Goal: Task Accomplishment & Management: Manage account settings

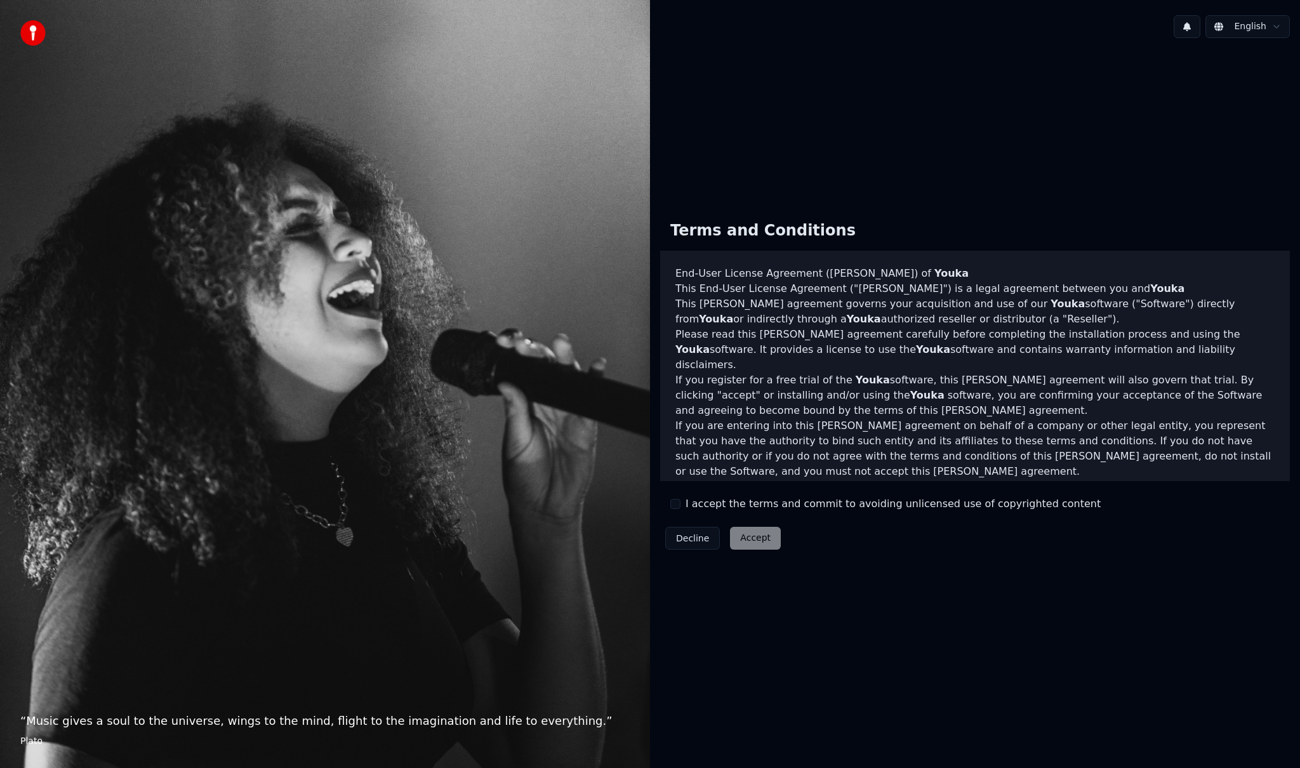
click at [679, 500] on button "I accept the terms and commit to avoiding unlicensed use of copyrighted content" at bounding box center [676, 504] width 10 height 10
click at [758, 541] on button "Accept" at bounding box center [755, 538] width 51 height 23
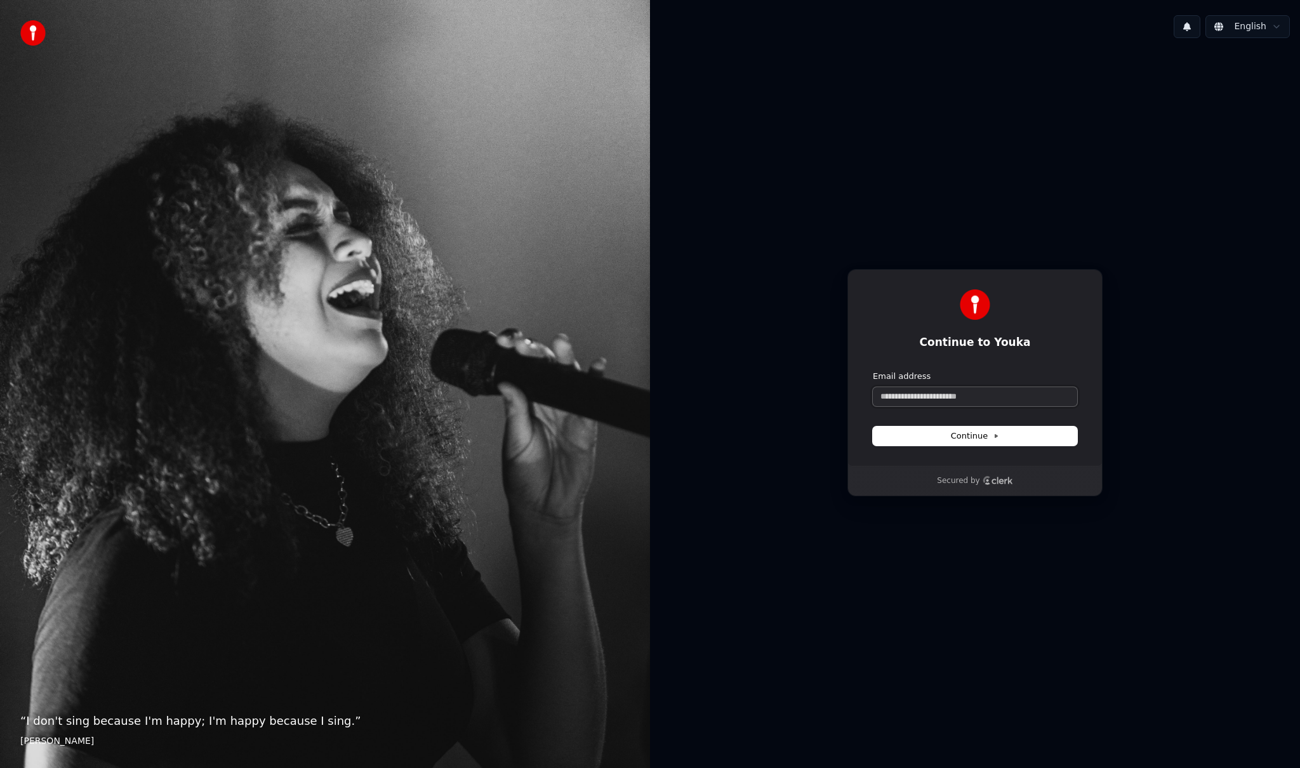
click at [913, 395] on input "Email address" at bounding box center [975, 396] width 204 height 19
type input "*"
click at [969, 437] on span "Continue" at bounding box center [975, 436] width 48 height 11
type input "**********"
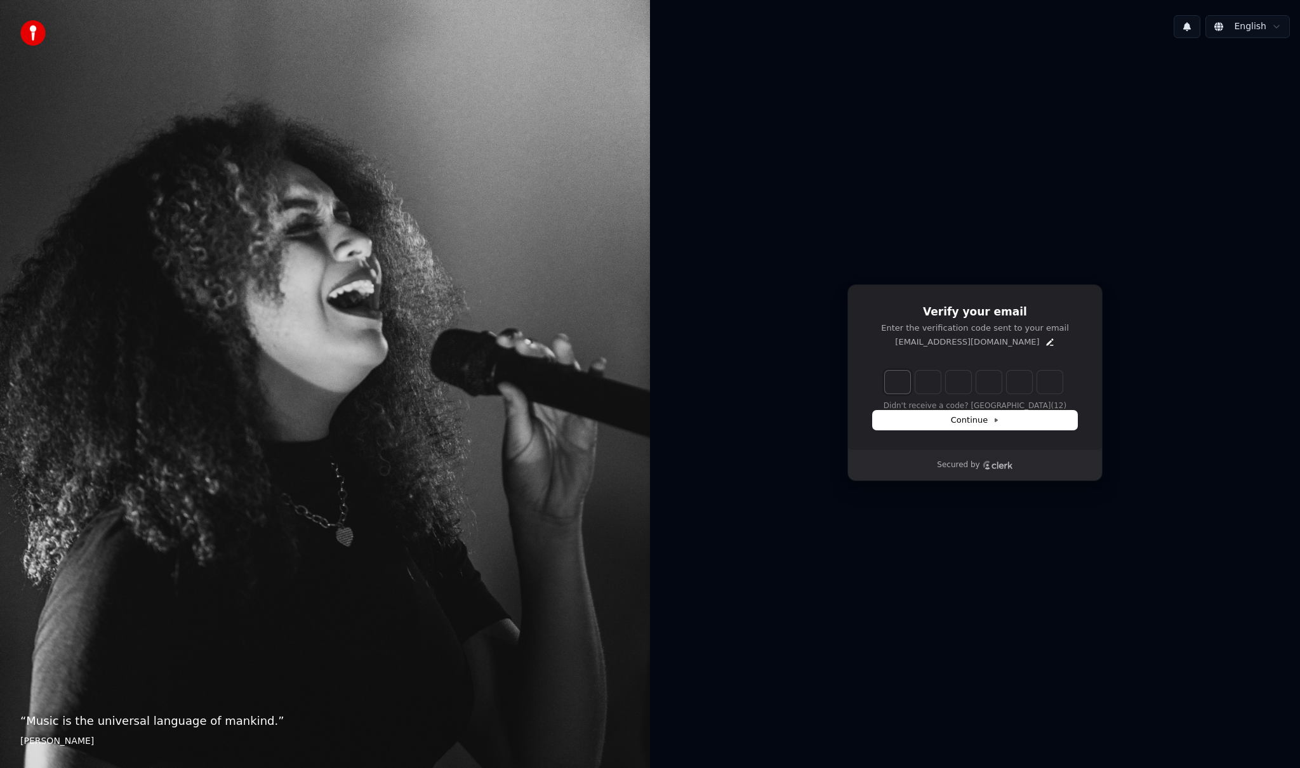
type input "*"
type input "**"
type input "*"
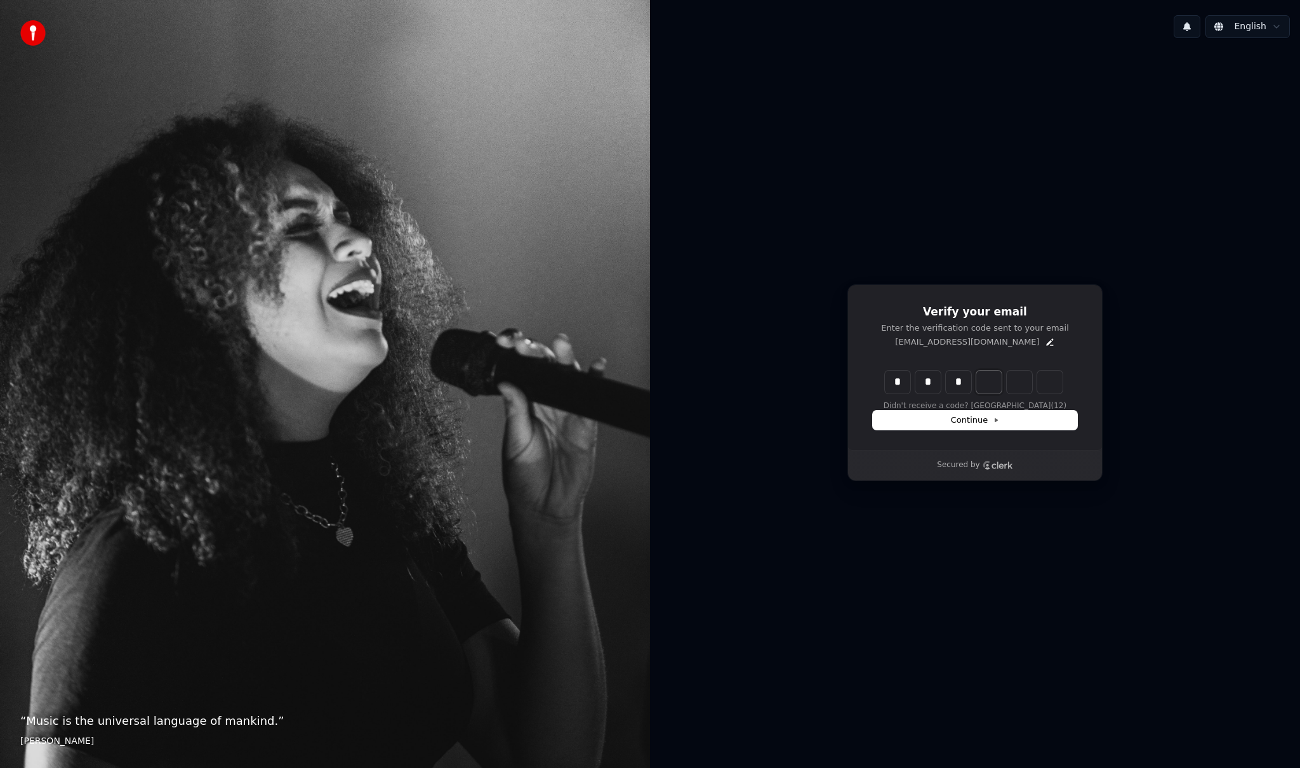
type input "***"
type input "*"
type input "****"
type input "*"
type input "******"
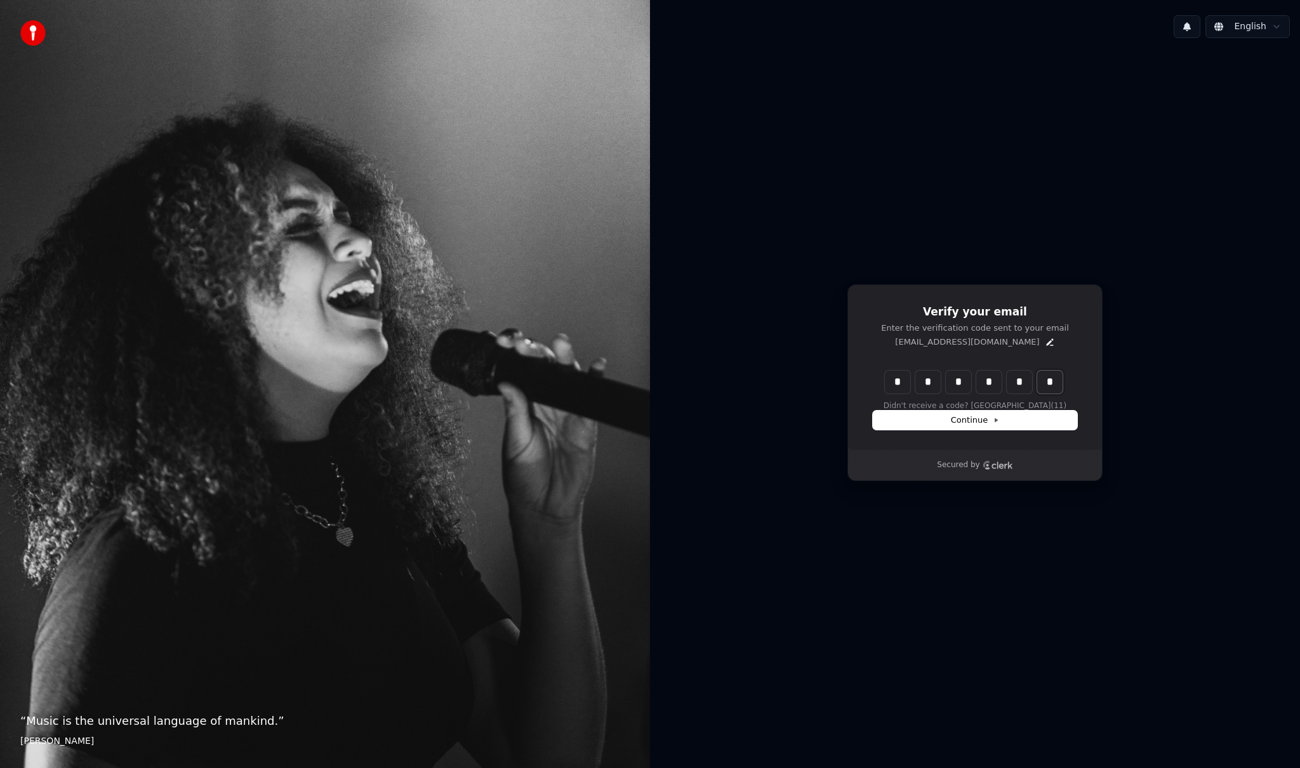
type input "*"
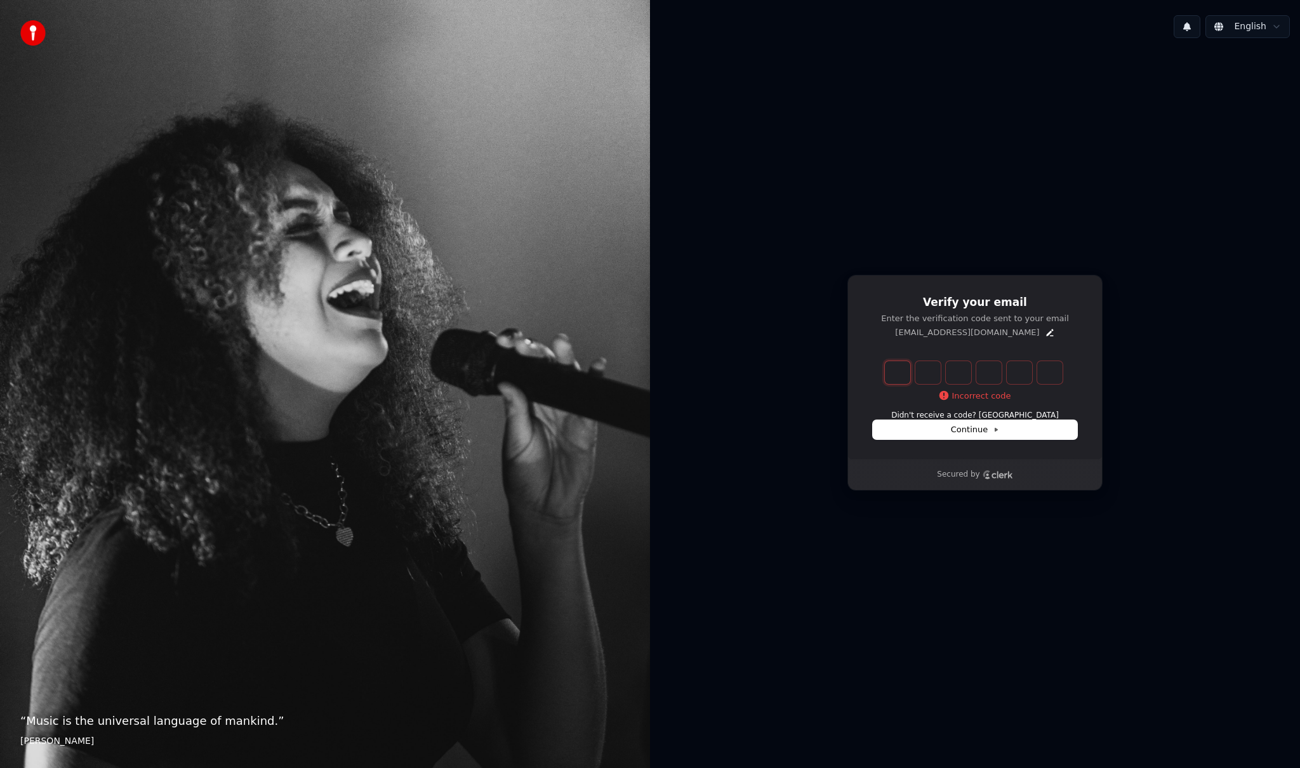
type input "*"
type input "**"
type input "*"
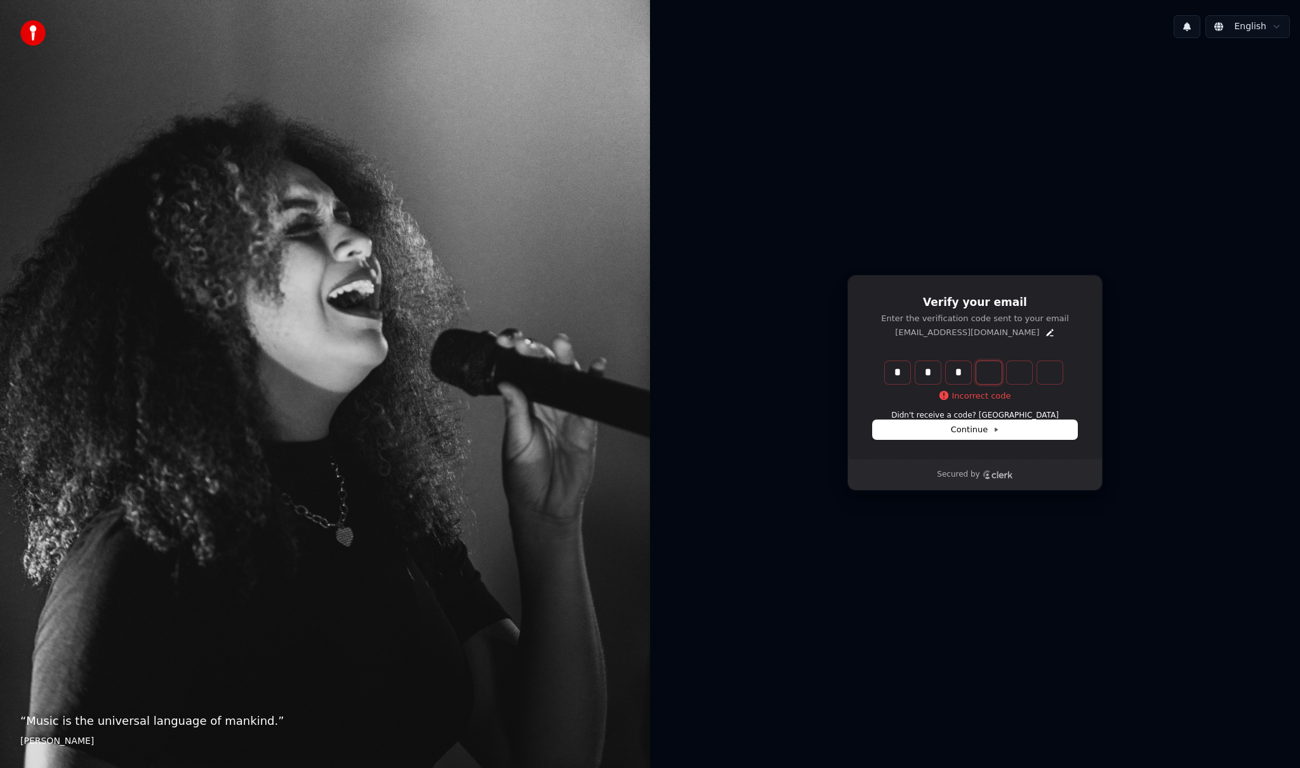
type input "***"
type input "*"
type input "****"
type input "*"
type input "******"
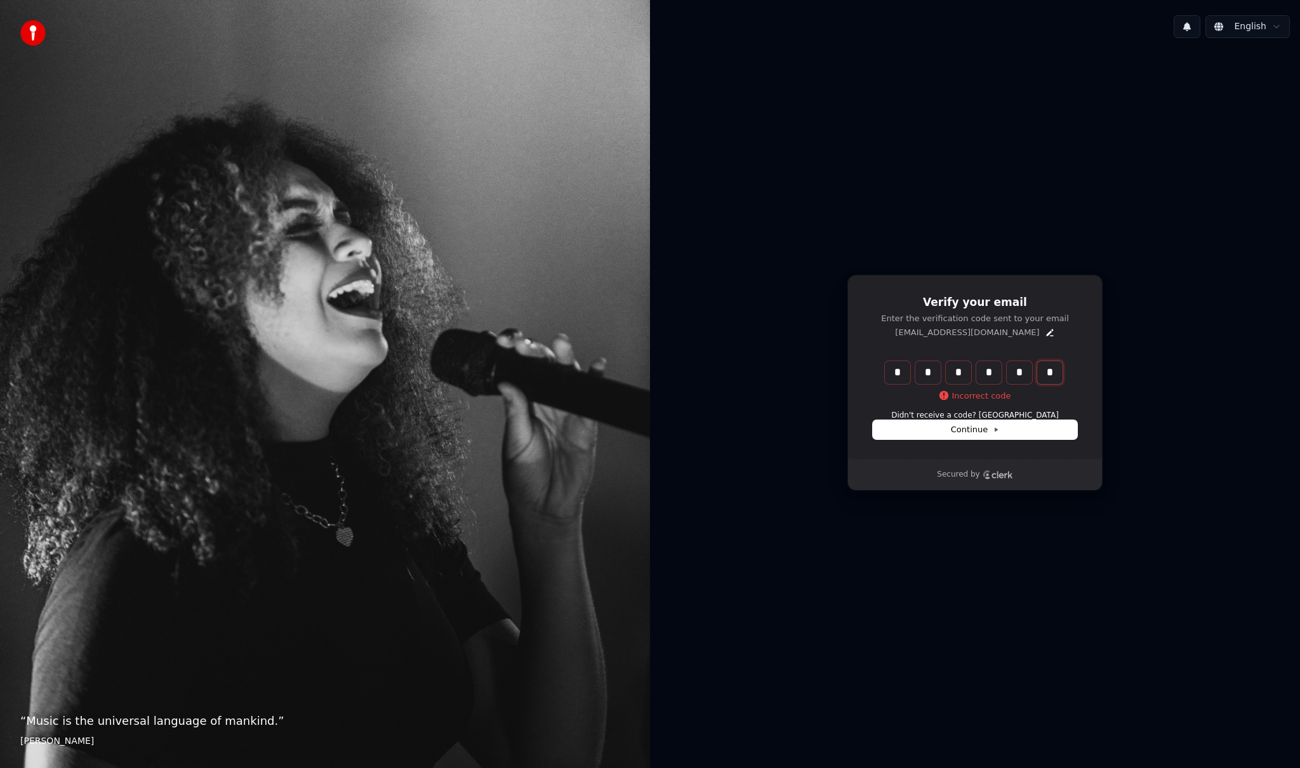
type input "*"
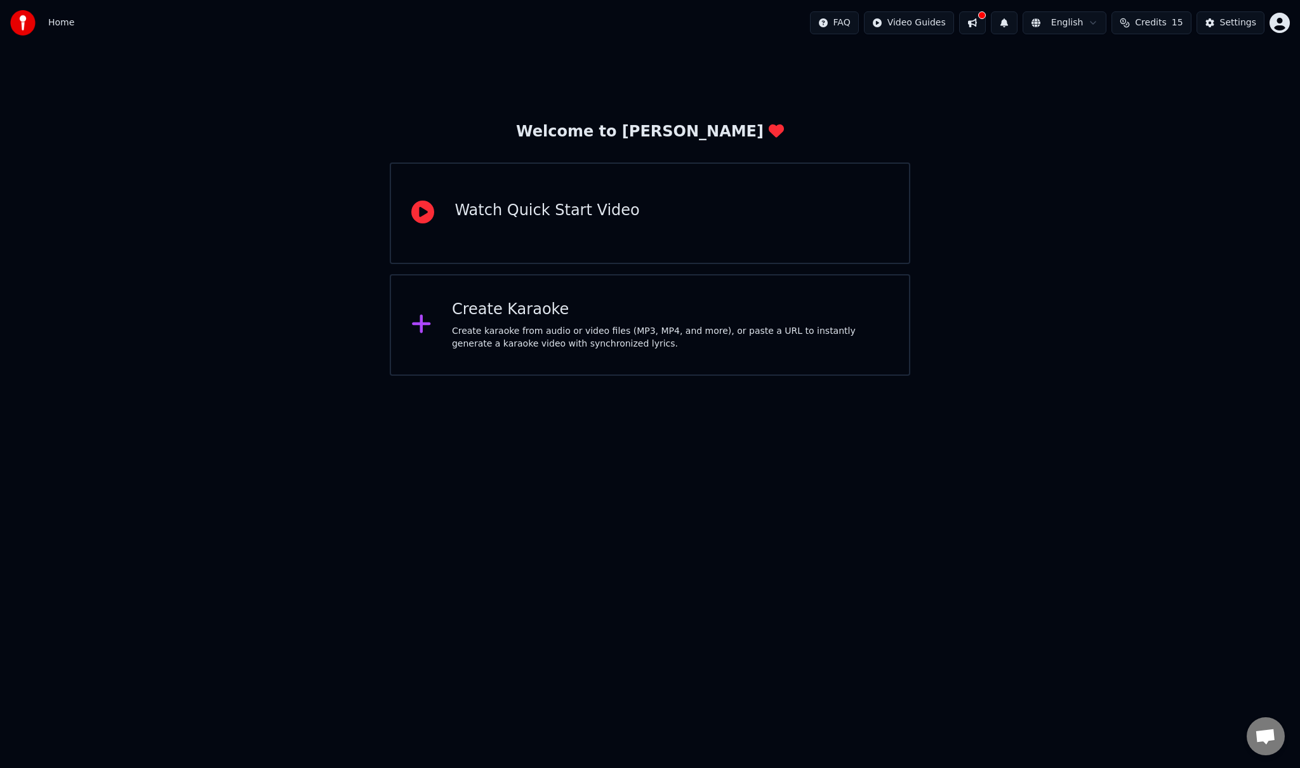
click at [658, 327] on div "Create karaoke from audio or video files (MP3, MP4, and more), or paste a URL t…" at bounding box center [670, 337] width 437 height 25
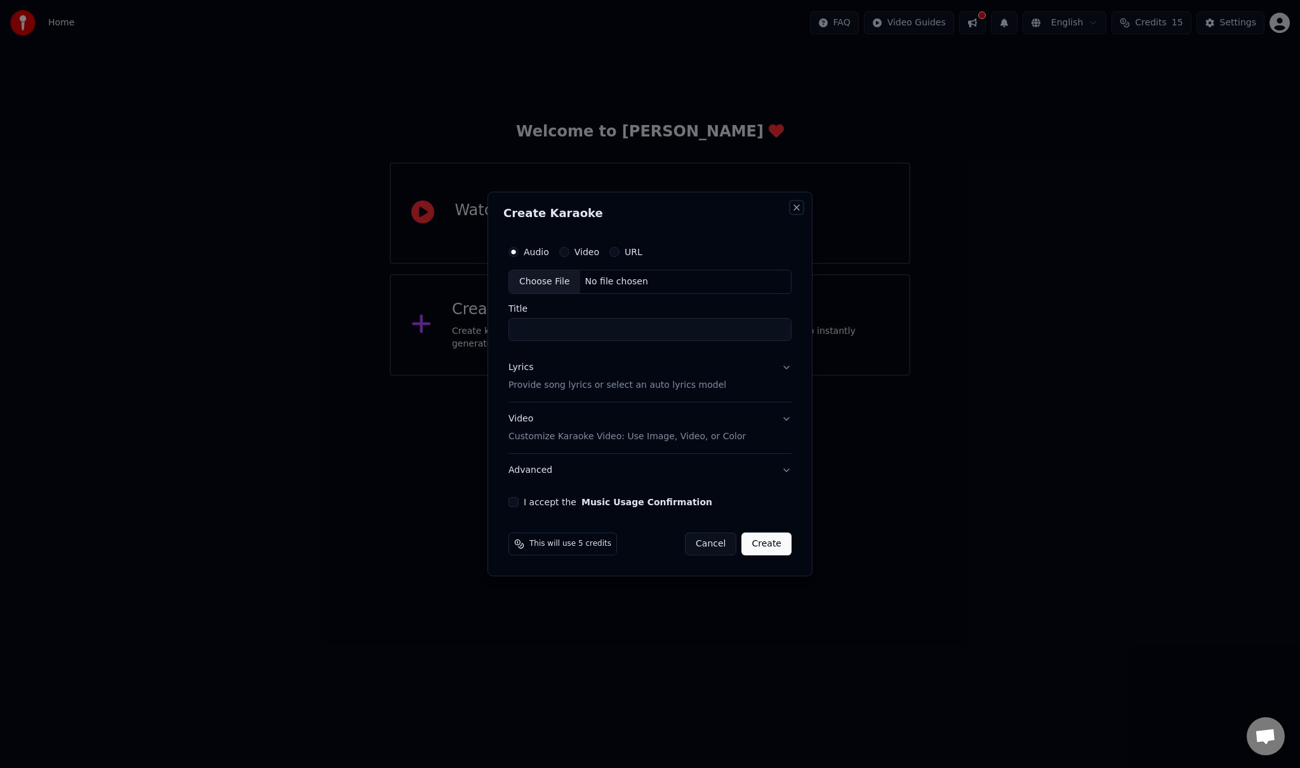
click at [798, 212] on button "Close" at bounding box center [797, 208] width 10 height 10
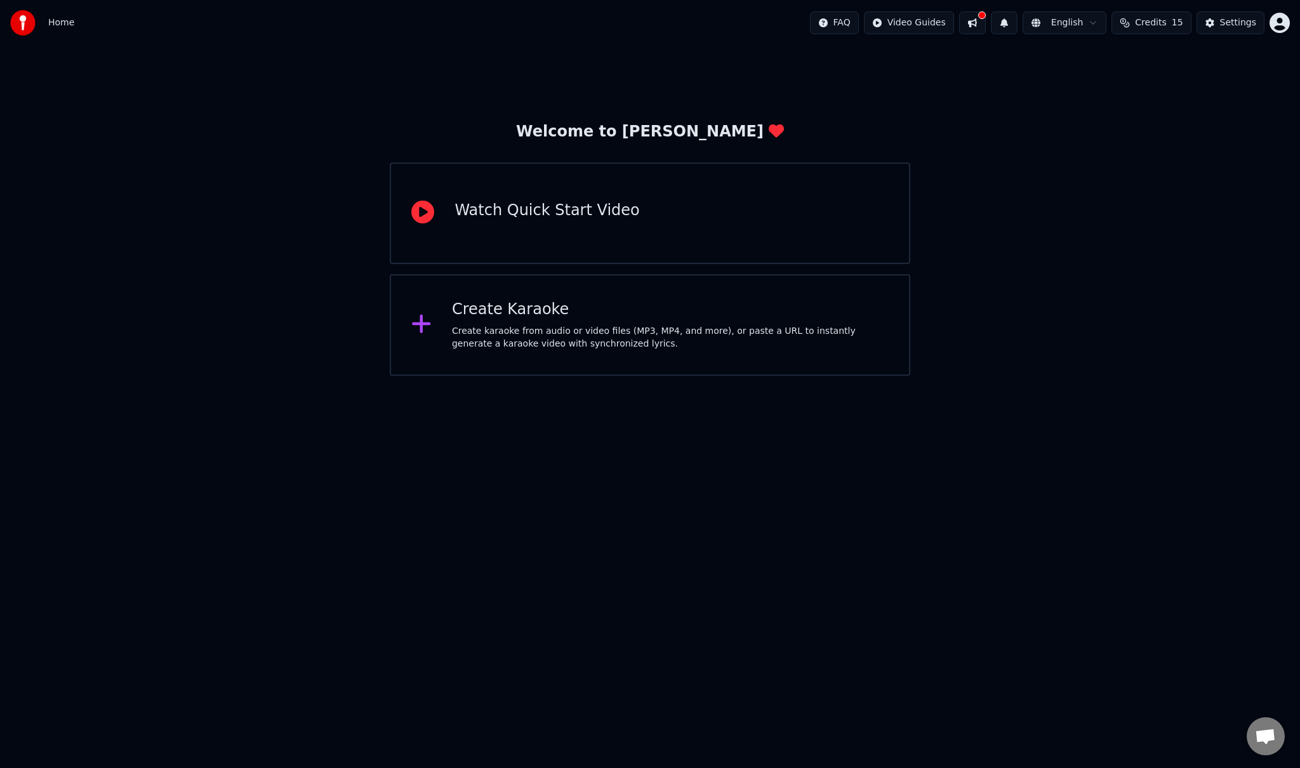
click at [534, 376] on html "Home FAQ Video Guides English Credits 15 Settings Welcome to Youka Watch Quick …" at bounding box center [650, 188] width 1300 height 376
click at [992, 86] on div "Welcome to Youka Watch Quick Start Video Create Karaoke Create karaoke from aud…" at bounding box center [650, 211] width 1300 height 330
click at [767, 376] on html "Home FAQ Video Guides English Credits 15 Settings Welcome to Youka Watch Quick …" at bounding box center [650, 188] width 1300 height 376
click at [820, 376] on html "Home FAQ Video Guides English Credits 15 Settings Welcome to Youka Watch Quick …" at bounding box center [650, 188] width 1300 height 376
click at [941, 58] on div "Welcome to Youka Watch Quick Start Video Create Karaoke Create karaoke from aud…" at bounding box center [650, 211] width 1300 height 330
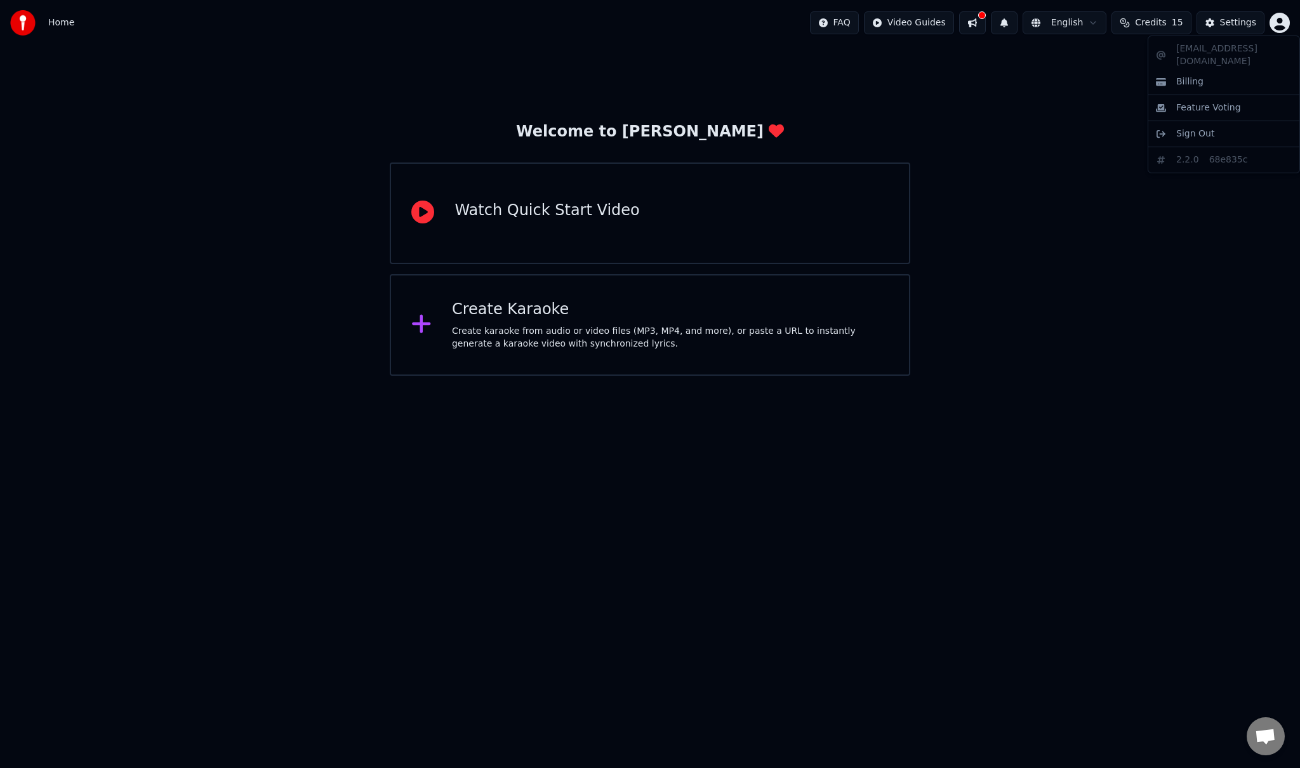
click at [1284, 25] on html "Home FAQ Video Guides English Credits 15 Settings Welcome to Youka Watch Quick …" at bounding box center [650, 188] width 1300 height 376
click at [1205, 72] on div "Billing" at bounding box center [1224, 82] width 146 height 20
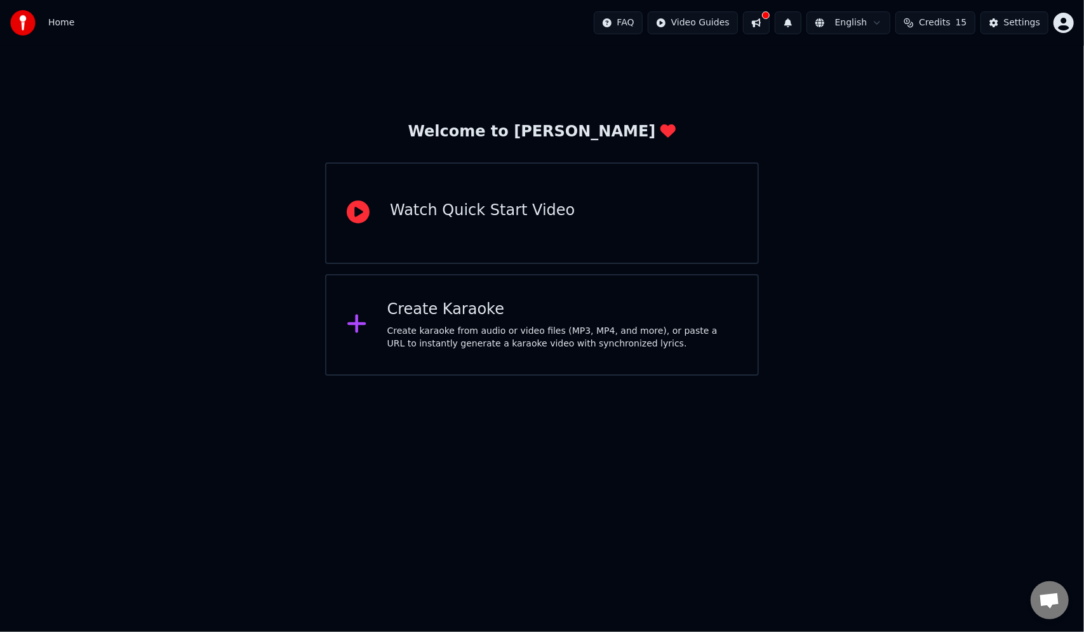
click at [805, 376] on html "Home FAQ Video Guides English Credits 15 Settings Welcome to Youka Watch Quick …" at bounding box center [542, 188] width 1084 height 376
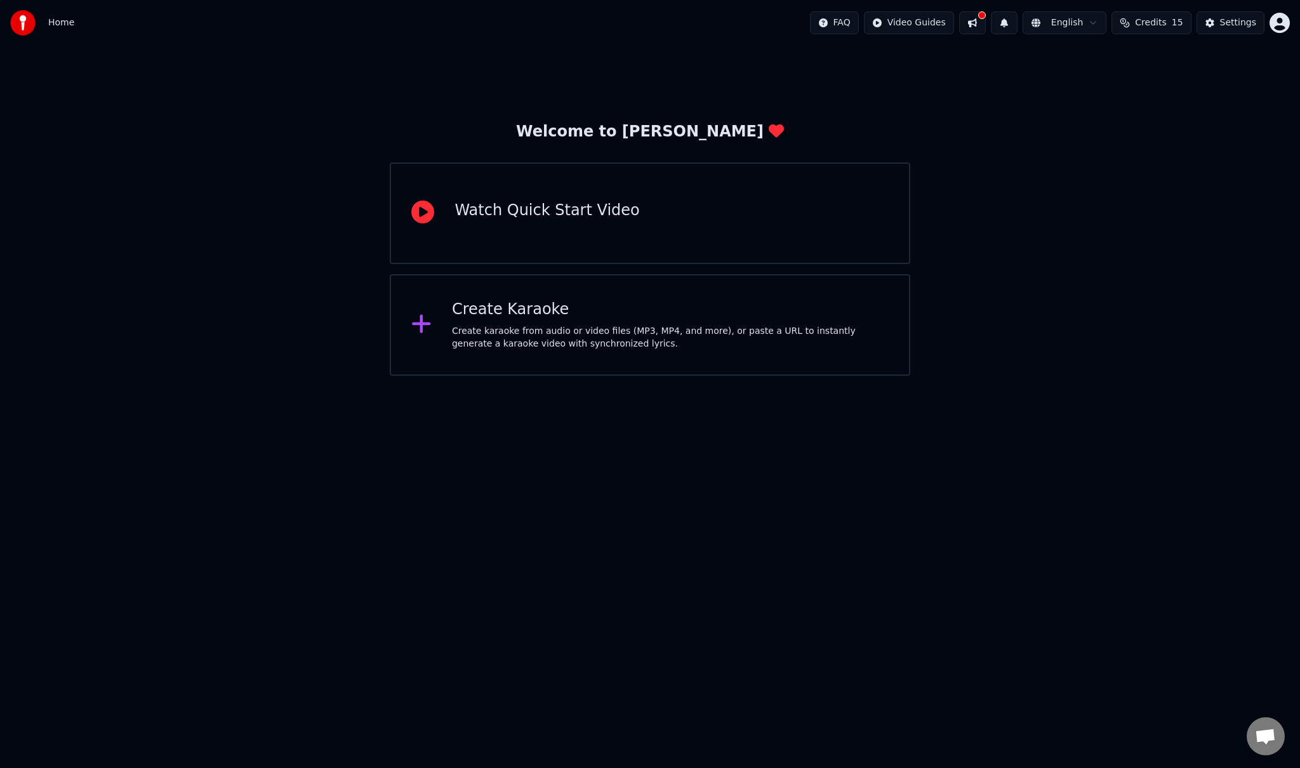
click at [1082, 313] on div "Welcome to Youka Watch Quick Start Video Create Karaoke Create karaoke from aud…" at bounding box center [650, 211] width 1300 height 330
drag, startPoint x: 1109, startPoint y: 457, endPoint x: 1201, endPoint y: 291, distance: 189.0
click at [1109, 376] on html "Home FAQ Video Guides English Credits 15 Settings Welcome to Youka Watch Quick …" at bounding box center [650, 188] width 1300 height 376
click at [1113, 376] on html "Home FAQ Video Guides English Credits 15 Settings Welcome to Youka Watch Quick …" at bounding box center [650, 188] width 1300 height 376
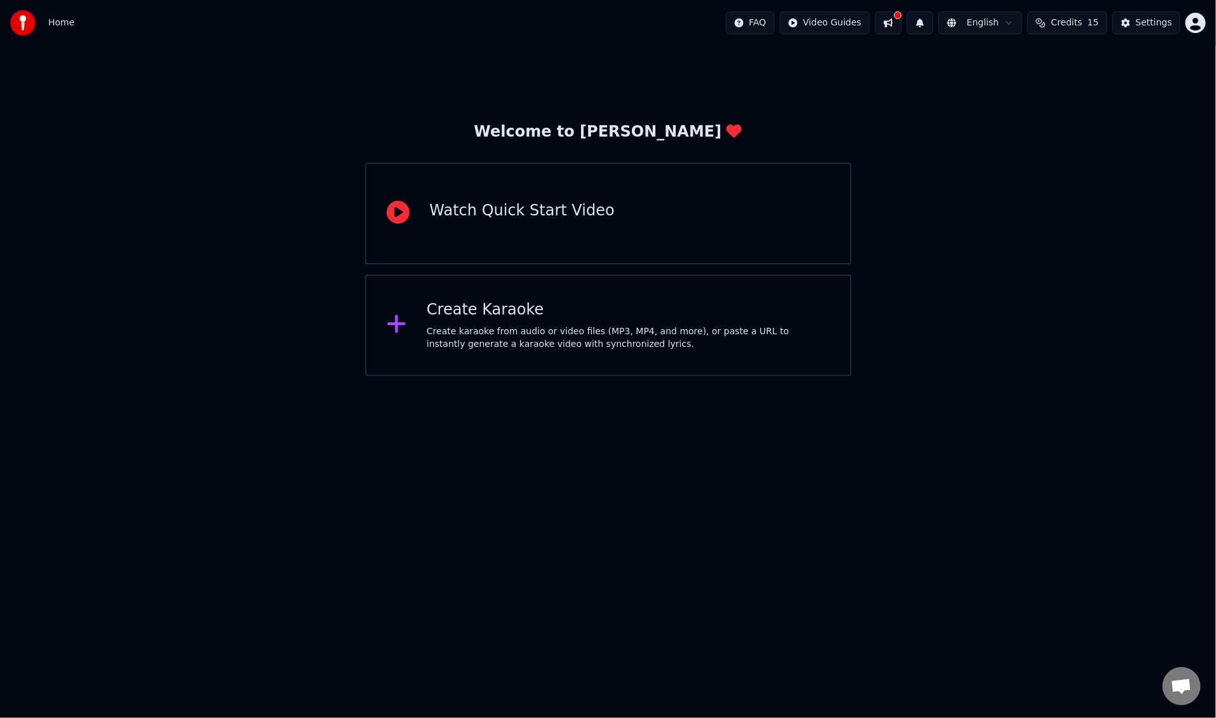
click at [743, 376] on html "Home FAQ Video Guides English Credits 15 Settings Welcome to Youka Watch Quick …" at bounding box center [608, 188] width 1216 height 376
click at [1163, 22] on div "Settings" at bounding box center [1154, 23] width 36 height 13
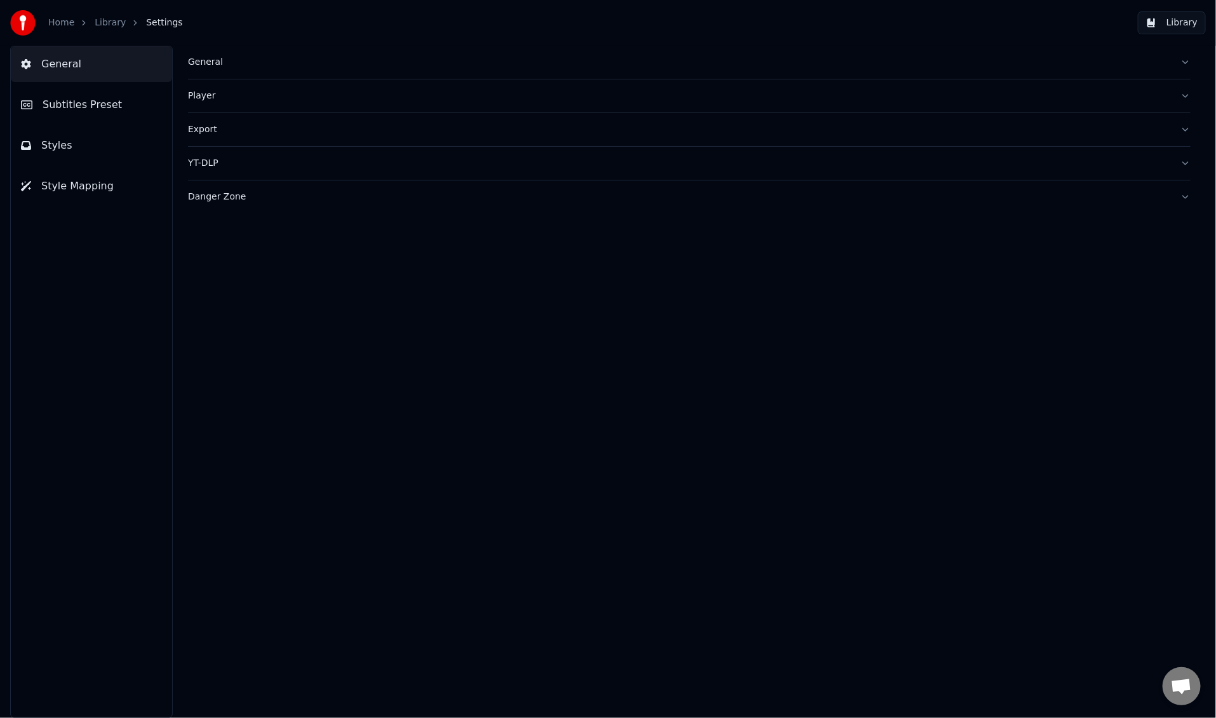
click at [297, 64] on div "General" at bounding box center [679, 62] width 982 height 13
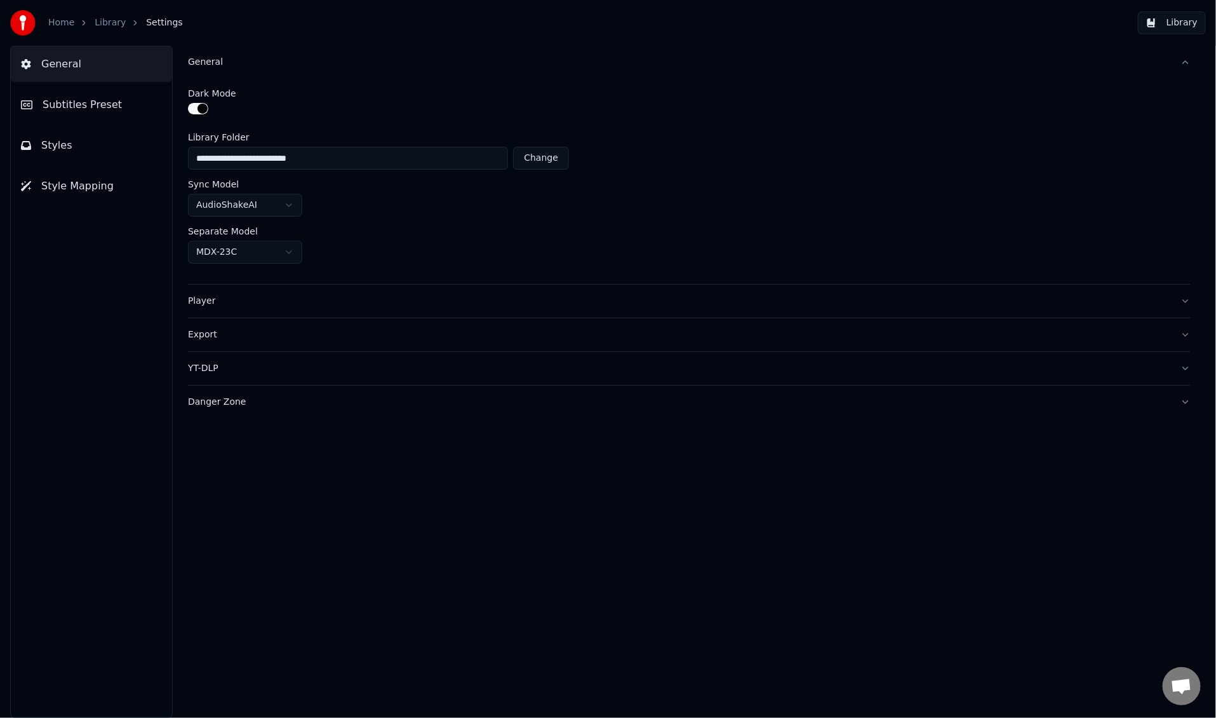
click at [199, 110] on button "button" at bounding box center [198, 108] width 20 height 11
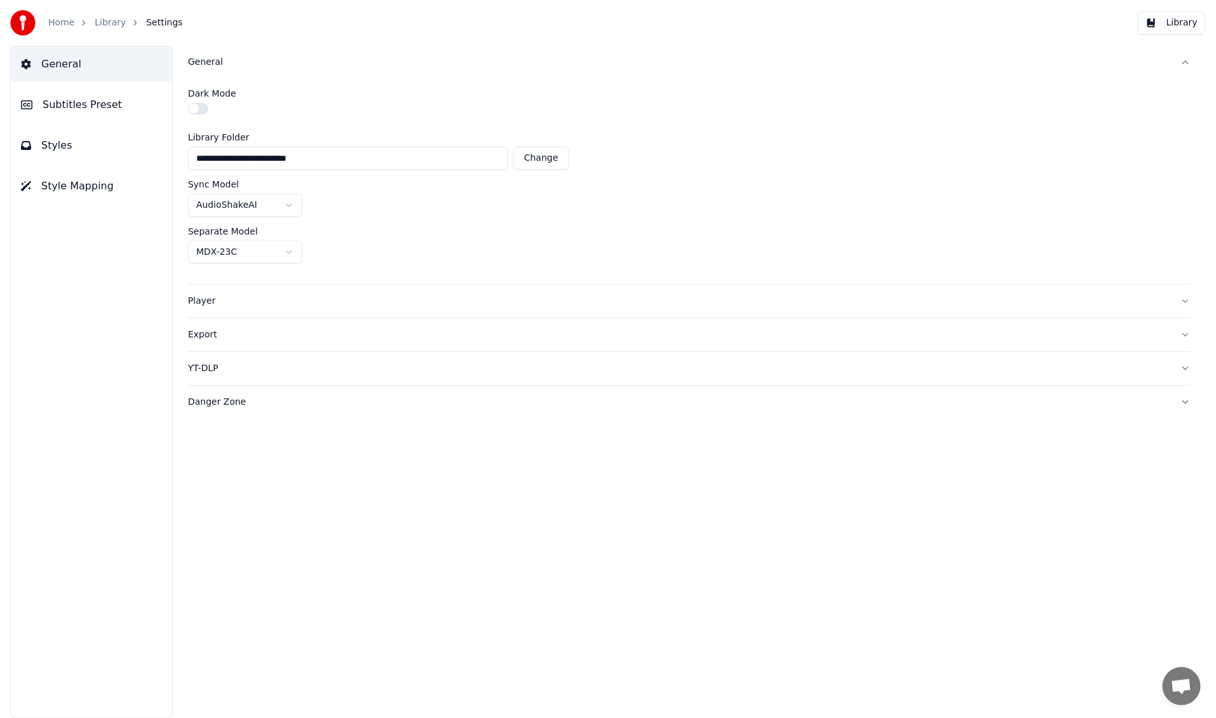
click at [18, 22] on img at bounding box center [22, 22] width 25 height 25
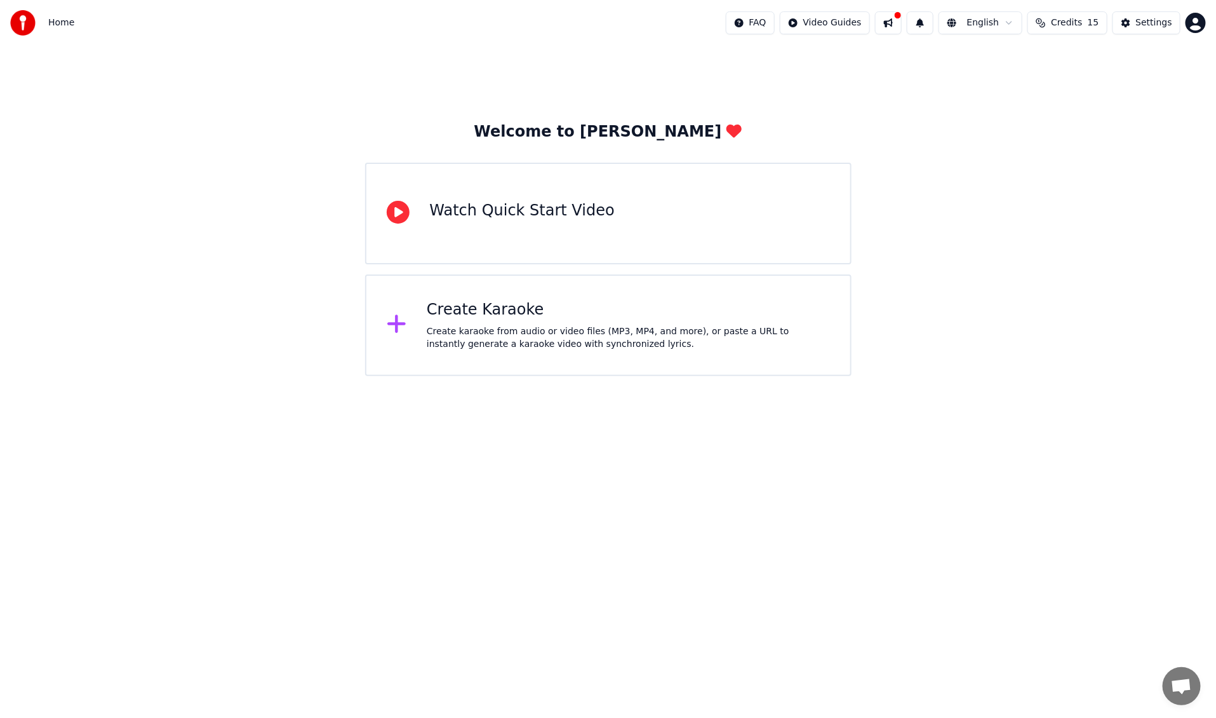
drag, startPoint x: 1055, startPoint y: 304, endPoint x: 1028, endPoint y: 311, distance: 28.2
click at [1055, 304] on div "Welcome to Youka Watch Quick Start Video Create Karaoke Create karaoke from aud…" at bounding box center [608, 211] width 1216 height 330
click at [18, 22] on img at bounding box center [22, 22] width 25 height 25
click at [1198, 20] on html "Home FAQ Video Guides English Credits 15 Settings Welcome to Youka Watch Quick …" at bounding box center [608, 188] width 1216 height 376
click at [959, 77] on html "Home FAQ Video Guides English Credits 15 Settings Welcome to Youka Watch Quick …" at bounding box center [608, 188] width 1216 height 376
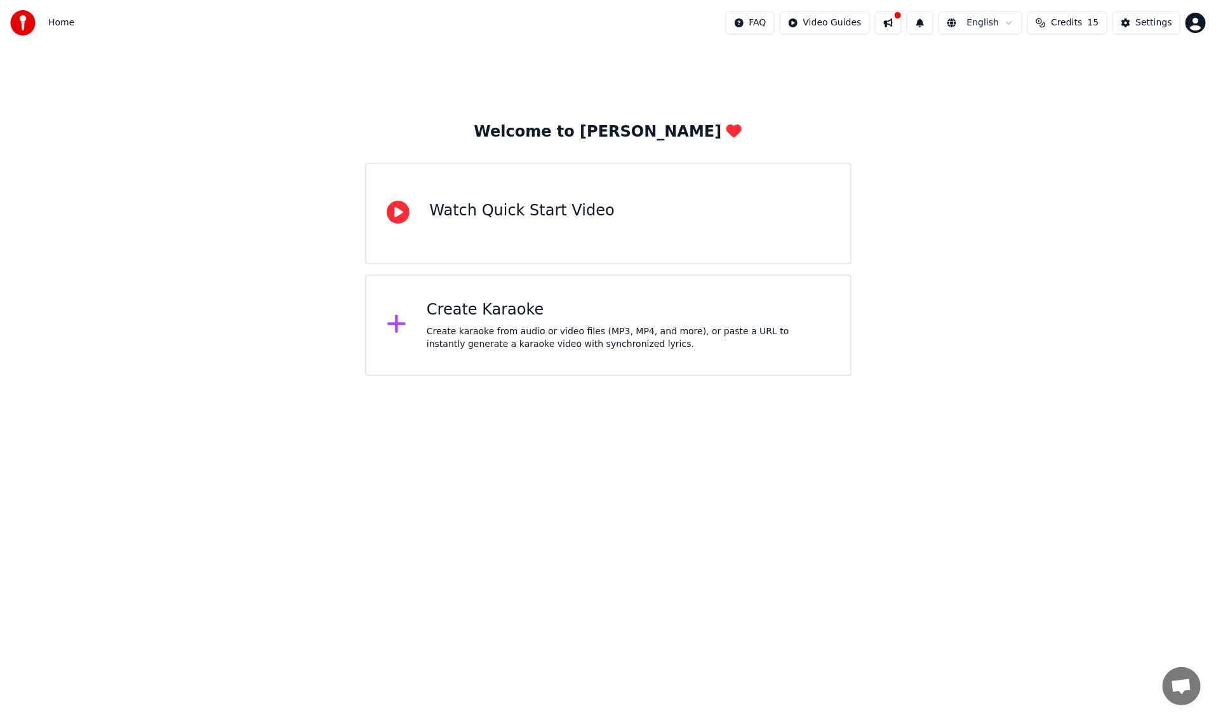
click at [624, 192] on div "Watch Quick Start Video" at bounding box center [608, 214] width 486 height 102
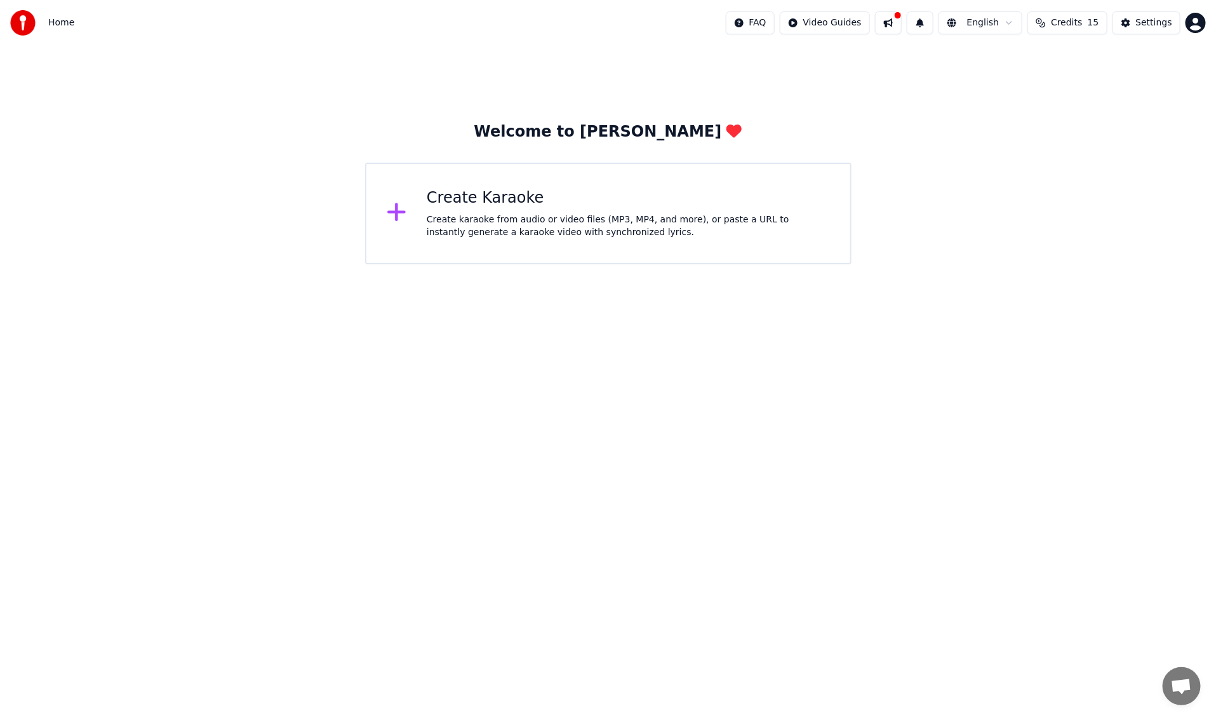
click at [1068, 15] on button "Credits 15" at bounding box center [1066, 22] width 79 height 23
click at [1126, 17] on button "Settings" at bounding box center [1146, 22] width 68 height 23
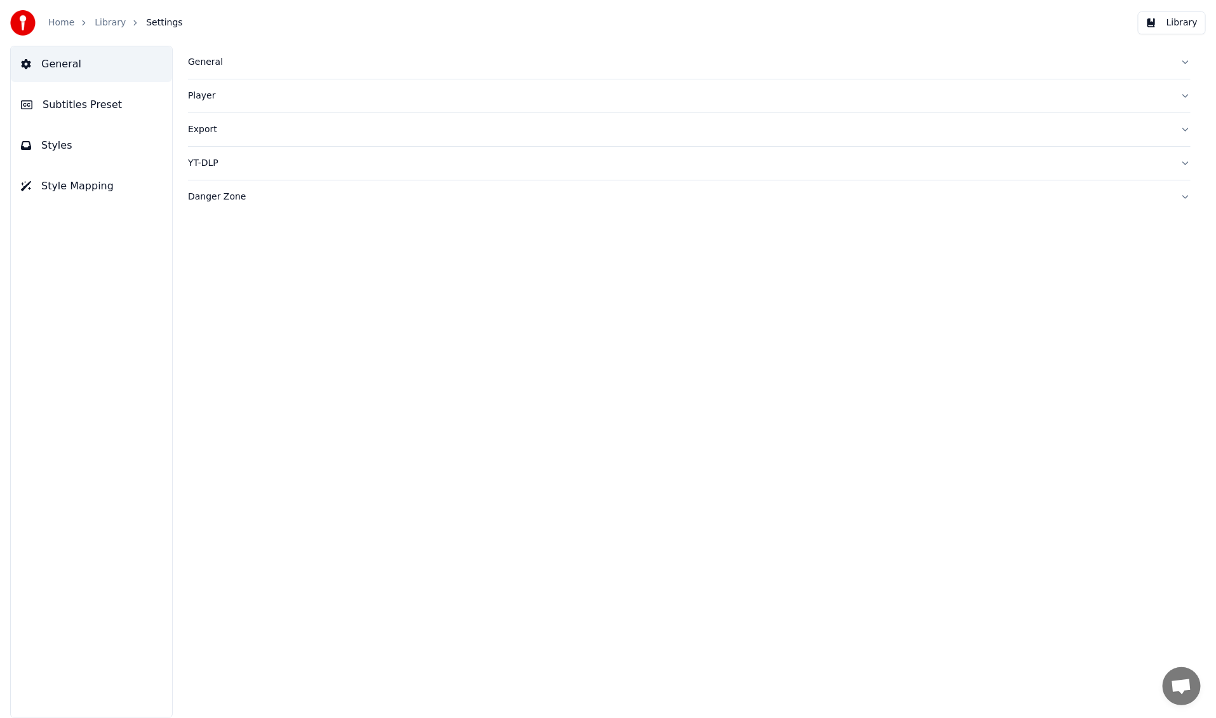
click at [79, 142] on button "Styles" at bounding box center [91, 146] width 161 height 36
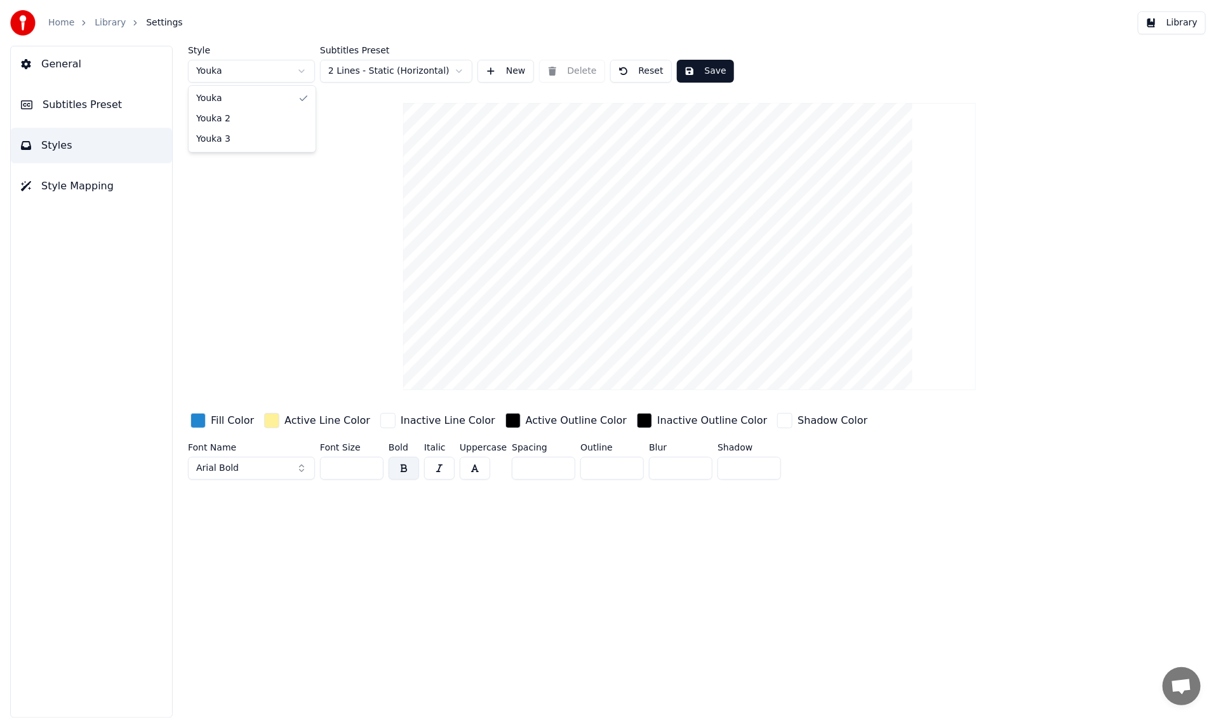
click at [275, 77] on html "Home Library Settings Library General Subtitles Preset Styles Style Mapping Sty…" at bounding box center [608, 359] width 1216 height 718
click at [262, 71] on html "Home Library Settings Library General Subtitles Preset Styles Style Mapping Sty…" at bounding box center [608, 359] width 1216 height 718
click at [382, 75] on html "Home Library Settings Library General Subtitles Preset Styles Style Mapping Sty…" at bounding box center [608, 359] width 1216 height 718
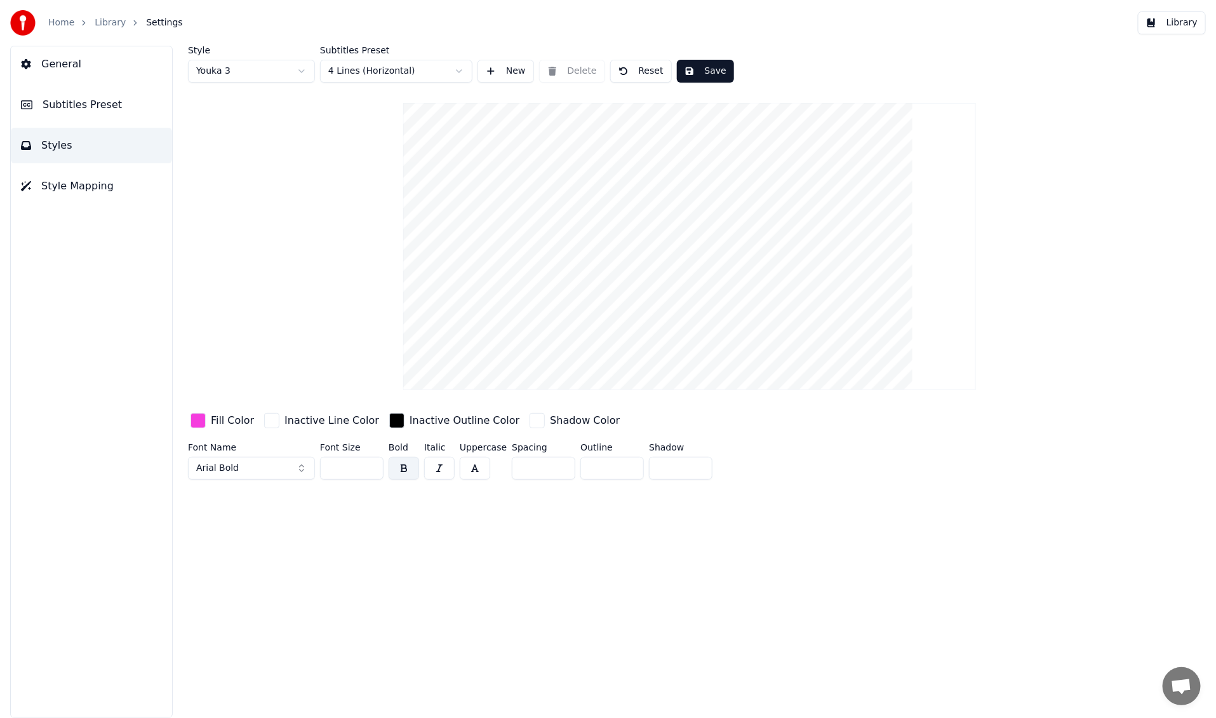
click at [384, 77] on html "Home Library Settings Library General Subtitles Preset Styles Style Mapping Sty…" at bounding box center [608, 359] width 1216 height 718
click at [422, 69] on html "Home Library Settings Library General Subtitles Preset Styles Style Mapping Sty…" at bounding box center [608, 359] width 1216 height 718
click at [530, 156] on html "Home Library Settings Library General Subtitles Preset Styles Style Mapping Sty…" at bounding box center [608, 359] width 1216 height 718
click at [264, 70] on html "Home Library Settings Library General Subtitles Preset Styles Style Mapping Sty…" at bounding box center [608, 359] width 1216 height 718
click at [440, 65] on html "Home Library Settings Library General Subtitles Preset Styles Style Mapping Sty…" at bounding box center [608, 359] width 1216 height 718
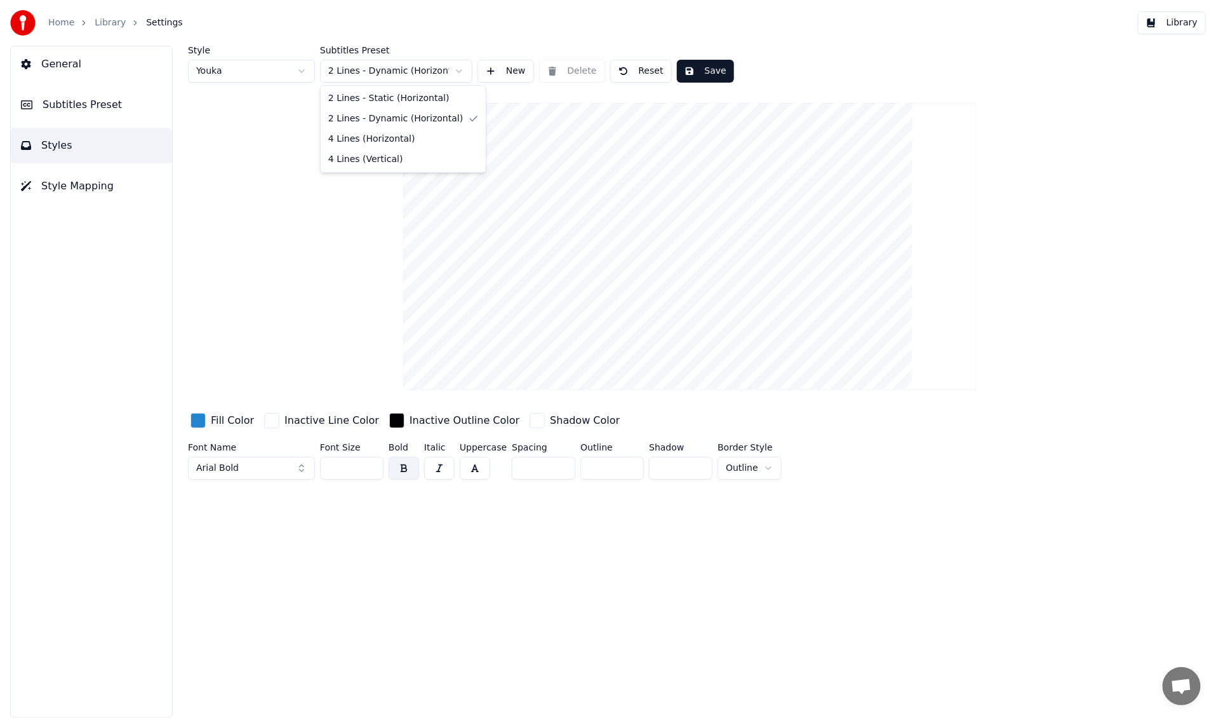
click at [395, 62] on html "Home Library Settings Library General Subtitles Preset Styles Style Mapping Sty…" at bounding box center [608, 359] width 1216 height 718
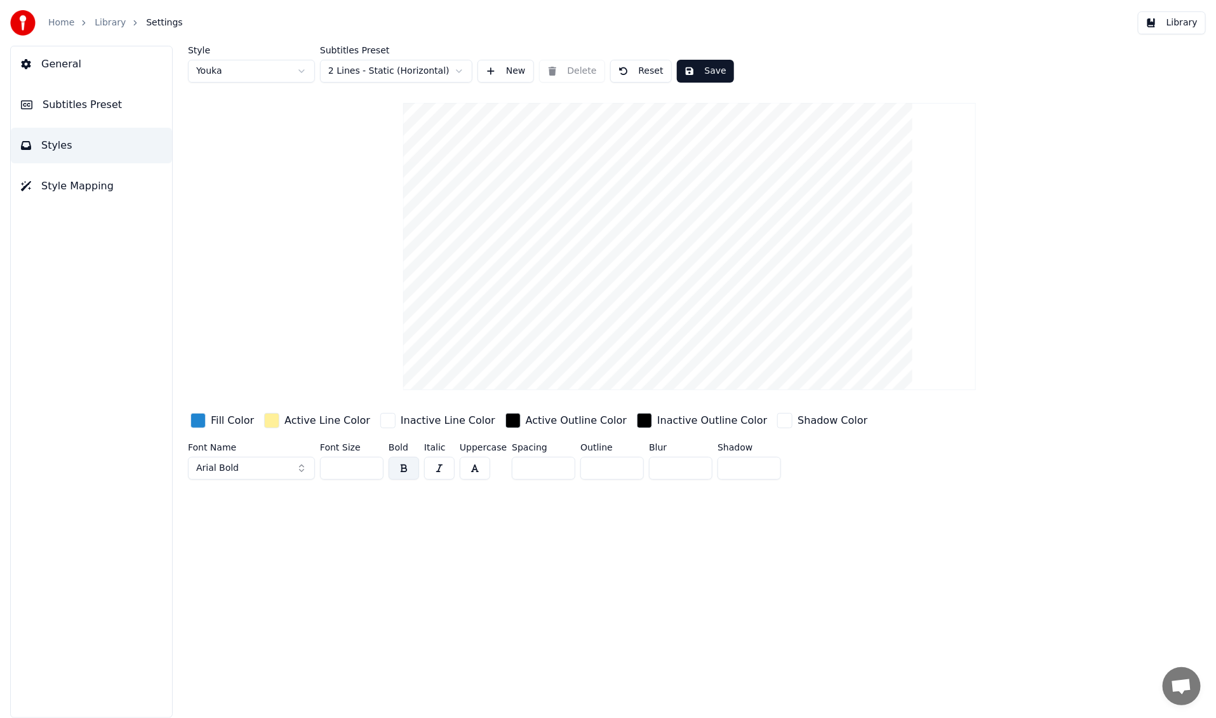
click at [405, 71] on html "Home Library Settings Library General Subtitles Preset Styles Style Mapping Sty…" at bounding box center [608, 359] width 1216 height 718
click at [316, 244] on div "Style Youka Subtitles Preset 2 Lines - Static (Horizontal) New Delete Reset Sav…" at bounding box center [689, 265] width 1003 height 439
click at [102, 107] on span "Subtitles Preset" at bounding box center [82, 104] width 79 height 15
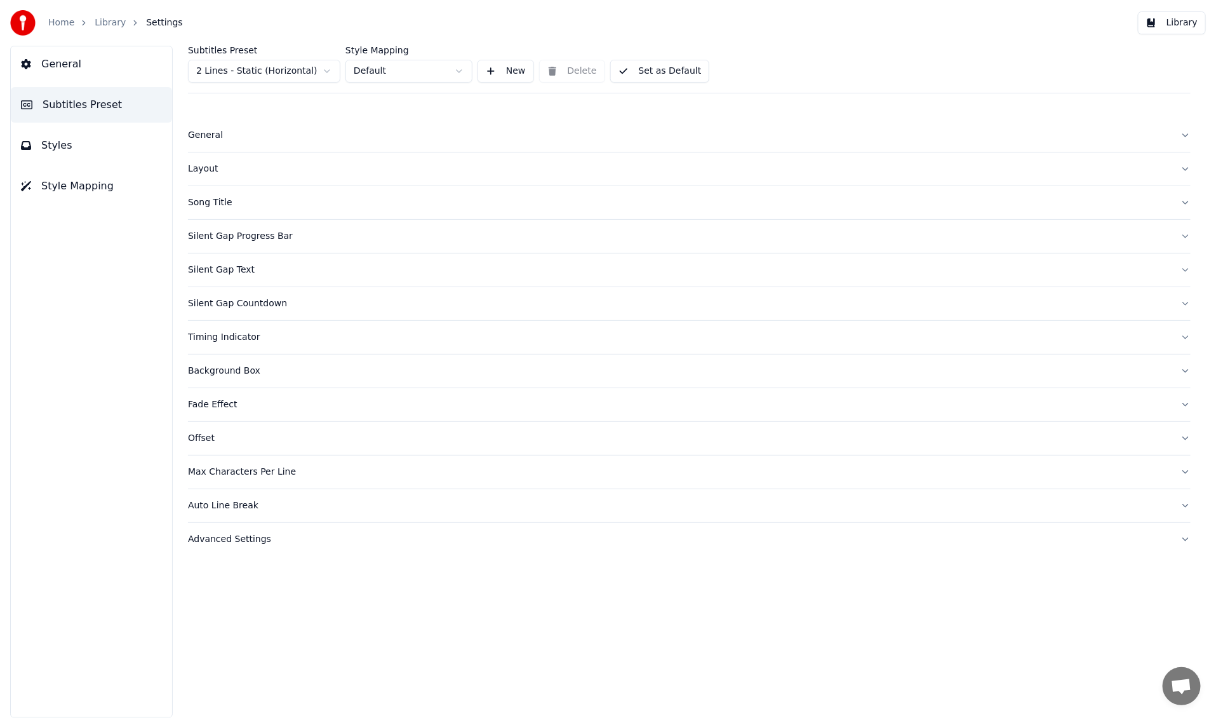
click at [295, 77] on html "Home Library Settings Library General Subtitles Preset Styles Style Mapping Sub…" at bounding box center [608, 359] width 1216 height 718
click at [298, 69] on html "Home Library Settings Library General Subtitles Preset Styles Style Mapping Sub…" at bounding box center [608, 359] width 1216 height 718
click at [71, 180] on span "Style Mapping" at bounding box center [77, 185] width 72 height 15
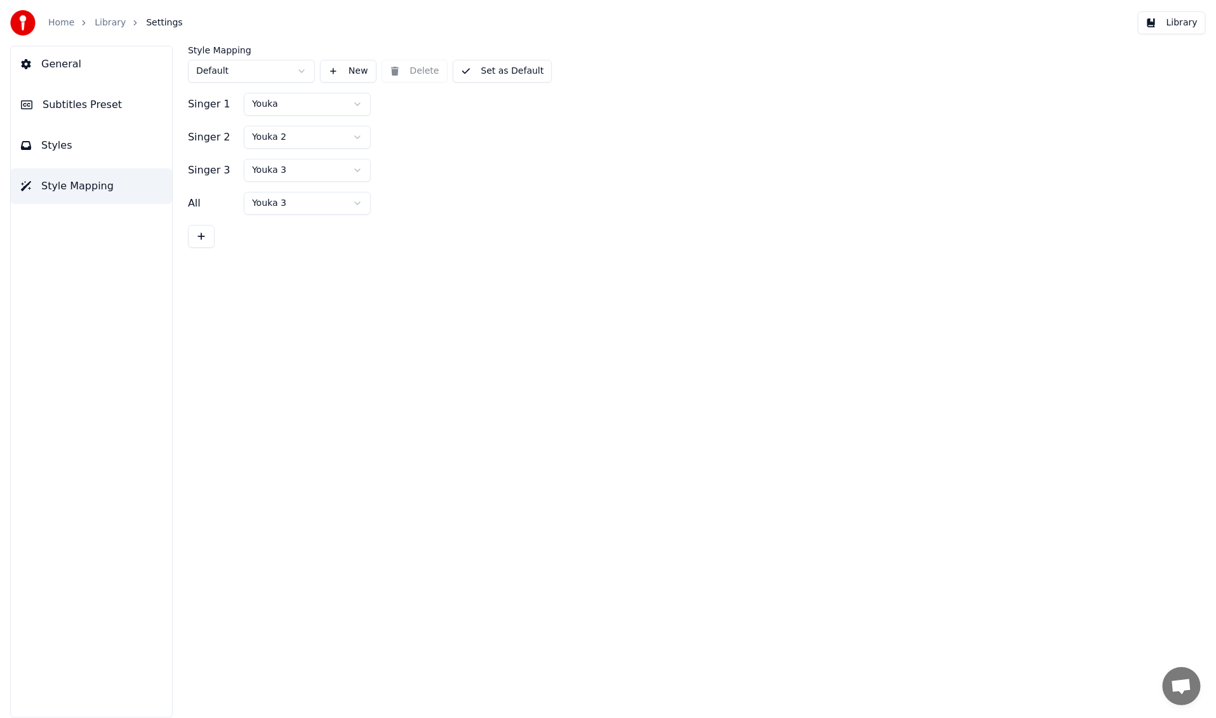
click at [90, 74] on button "General" at bounding box center [91, 64] width 161 height 36
